Goal: Task Accomplishment & Management: Use online tool/utility

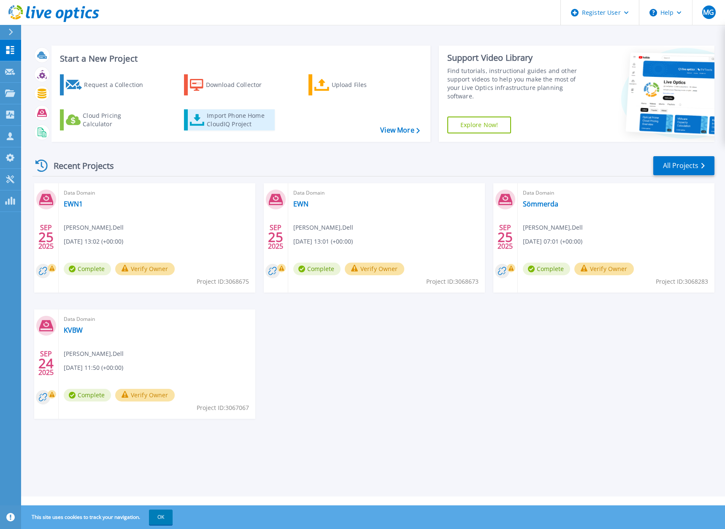
click at [227, 122] on div "Import Phone Home CloudIQ Project" at bounding box center [240, 119] width 66 height 17
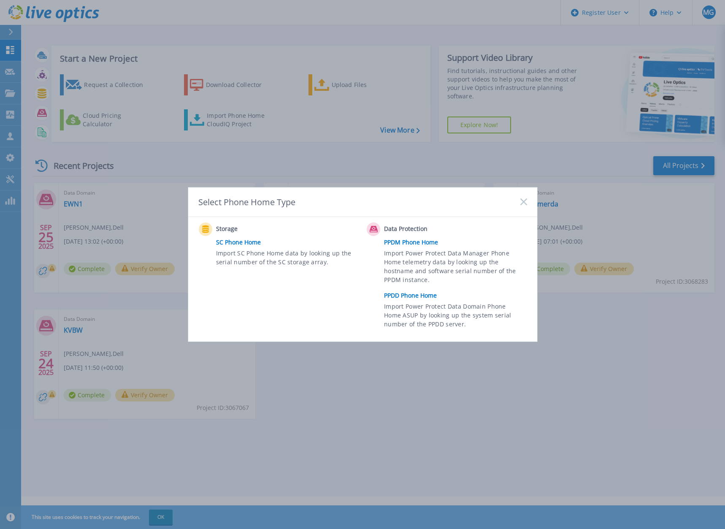
click at [426, 301] on link "PPDD Phone Home" at bounding box center [457, 295] width 147 height 13
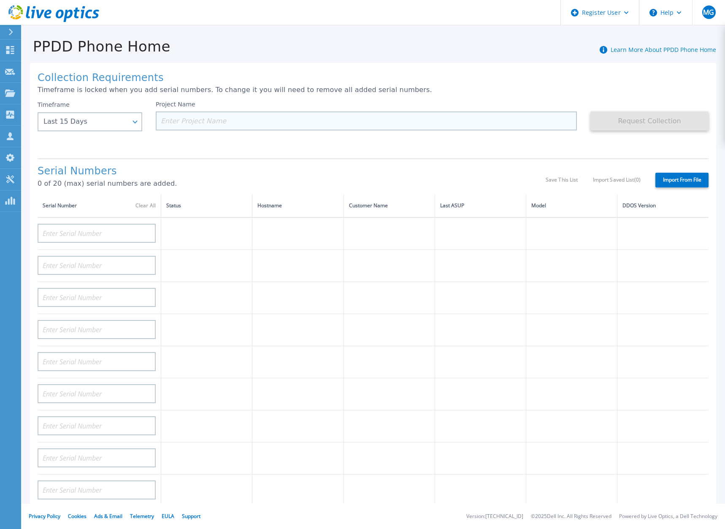
click at [194, 120] on input at bounding box center [366, 120] width 421 height 19
paste input "CRK00230307018"
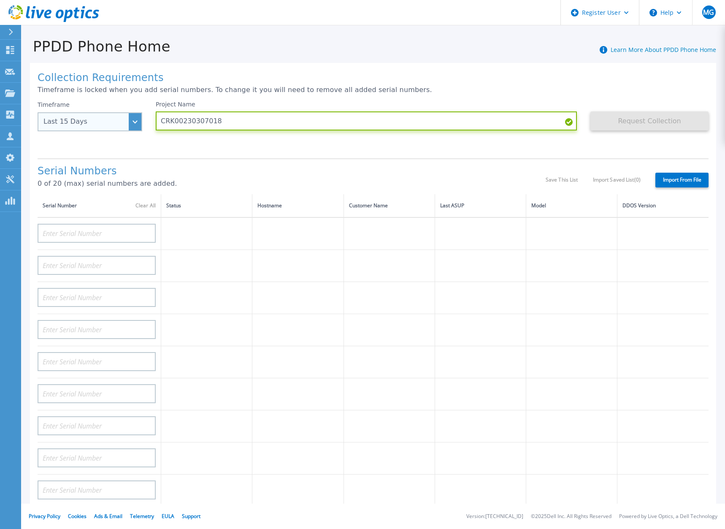
type input "CRK00230307018"
click at [128, 125] on div "Last 15 Days" at bounding box center [90, 121] width 105 height 19
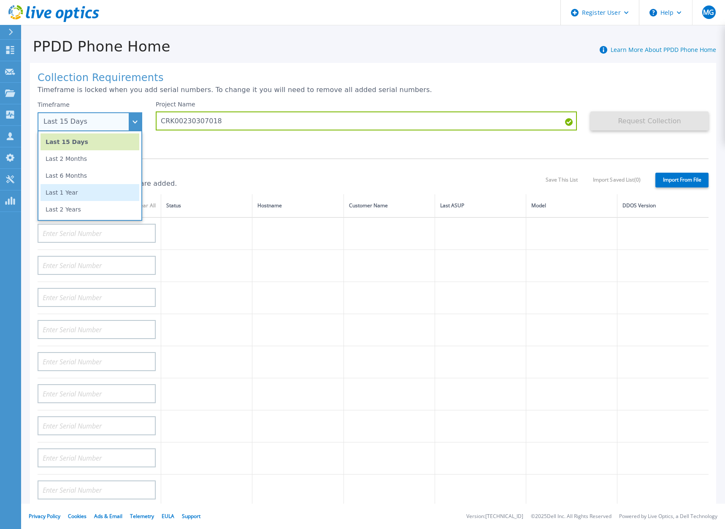
click at [105, 199] on li "Last 1 Year" at bounding box center [89, 192] width 99 height 17
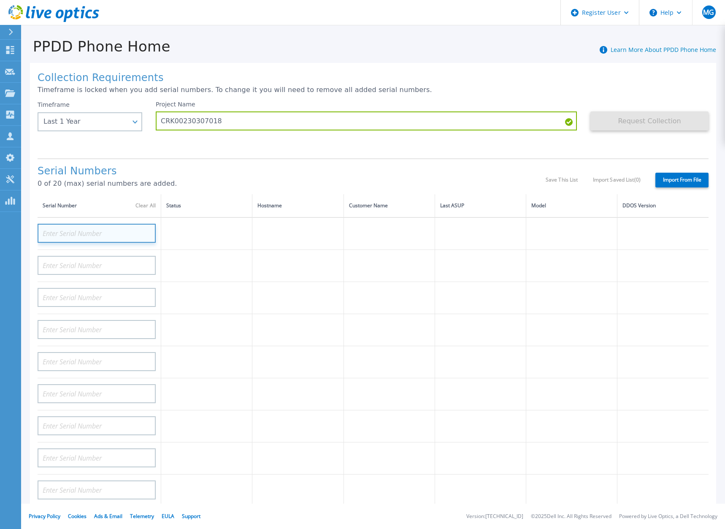
click at [124, 227] on input at bounding box center [97, 233] width 118 height 19
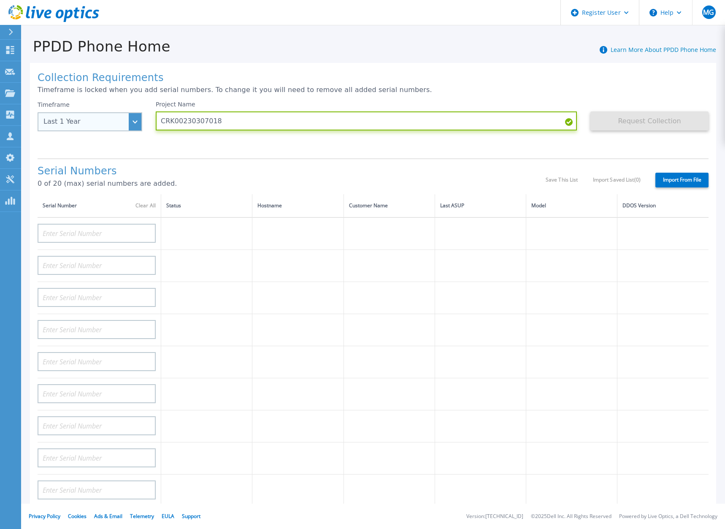
drag, startPoint x: 254, startPoint y: 123, endPoint x: 135, endPoint y: 124, distance: 119.4
click at [135, 124] on div "Timeframe Last 1 Year Last 15 Days Last 2 Months Last 6 Months Last 1 Year Last…" at bounding box center [373, 126] width 671 height 51
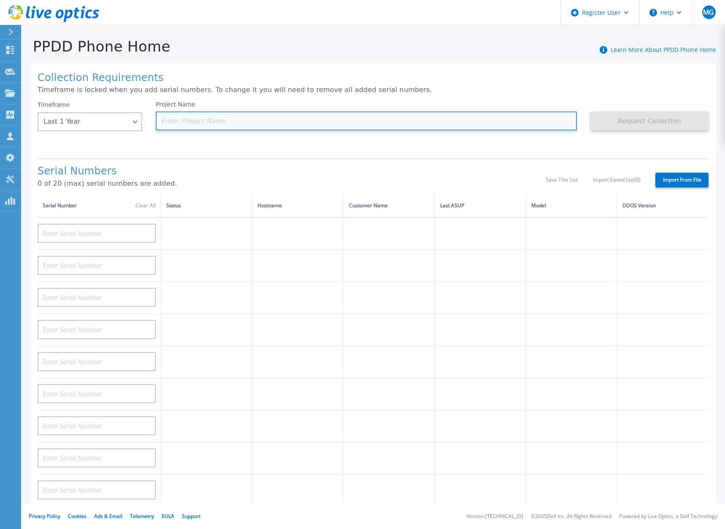
click at [217, 119] on input at bounding box center [366, 120] width 421 height 19
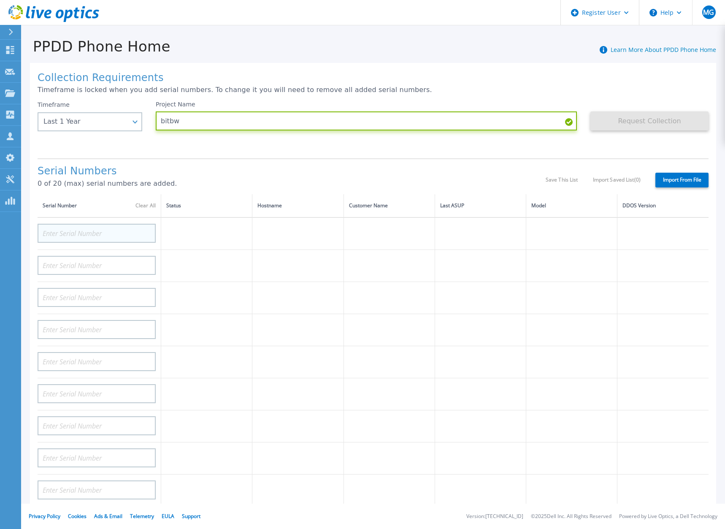
type input "bitbw"
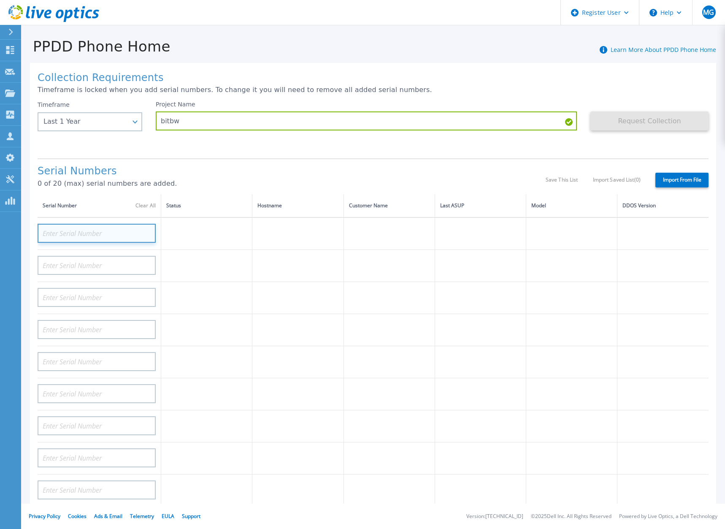
click at [126, 233] on input at bounding box center [97, 233] width 118 height 19
paste input "CRK00230307018"
type input "CRK00230307018"
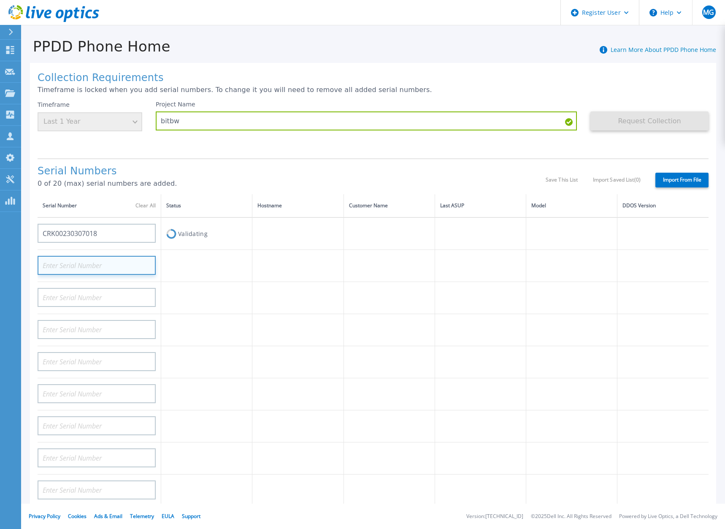
click at [146, 266] on input at bounding box center [97, 265] width 118 height 19
paste input "CRK00230306908"
type input "CRK00230306908"
click at [231, 308] on td at bounding box center [206, 298] width 91 height 32
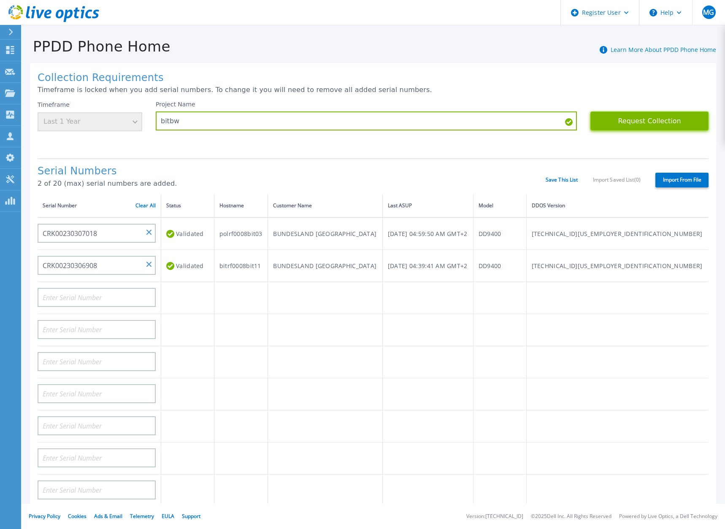
click at [668, 127] on button "Request Collection" at bounding box center [649, 120] width 118 height 19
